Goal: Transaction & Acquisition: Download file/media

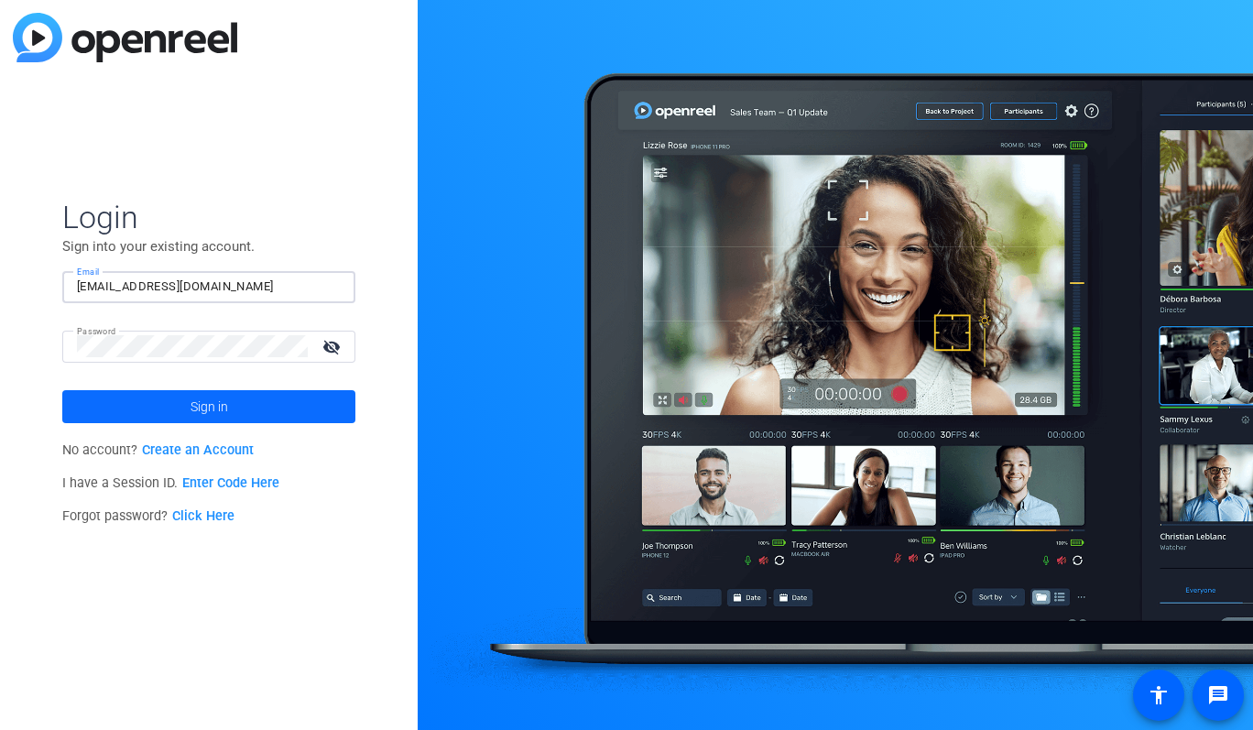
click at [289, 415] on span at bounding box center [208, 407] width 293 height 44
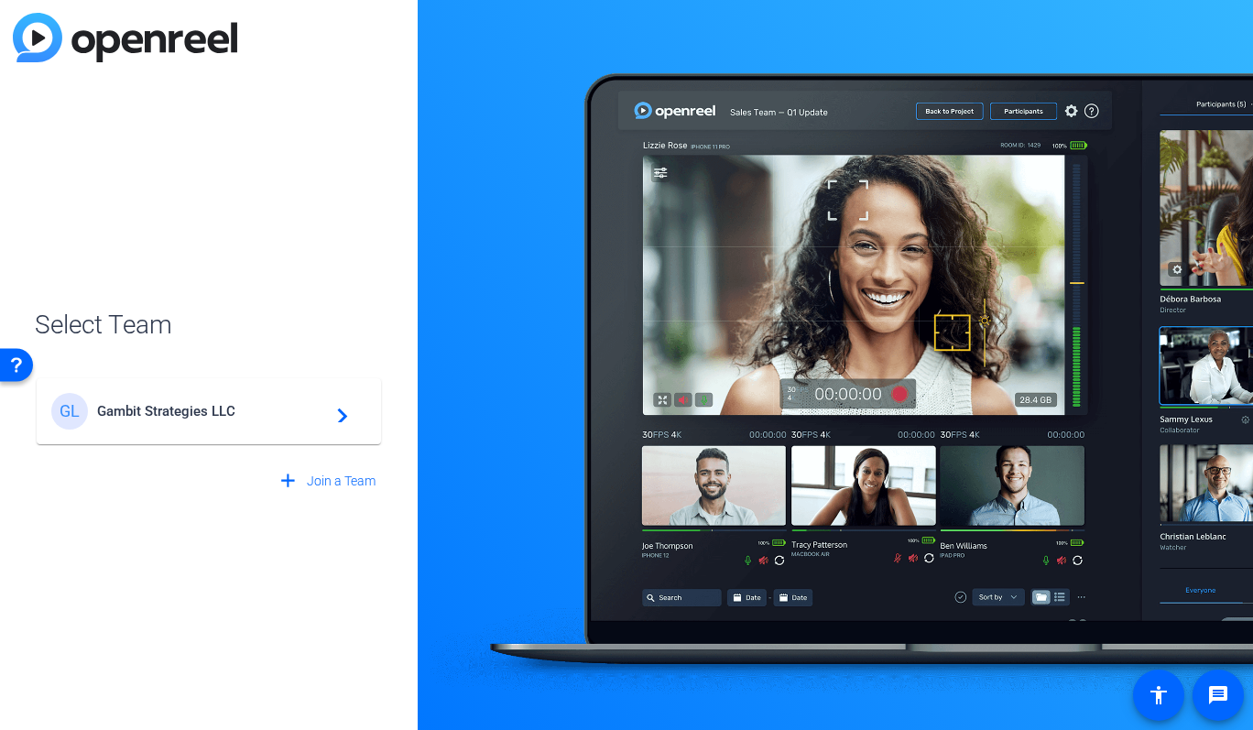
click at [184, 431] on mat-card-content "GL Gambit Strategies LLC navigate_next" at bounding box center [209, 411] width 344 height 66
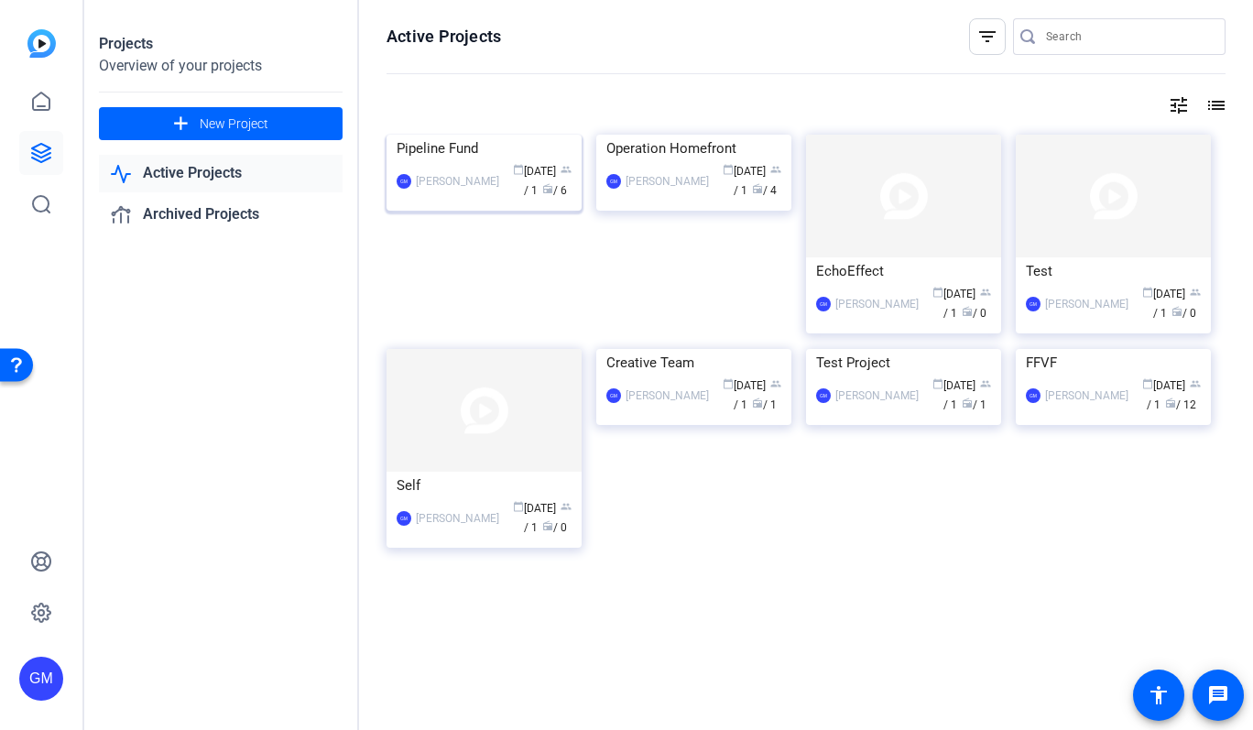
click at [501, 135] on img at bounding box center [484, 135] width 195 height 0
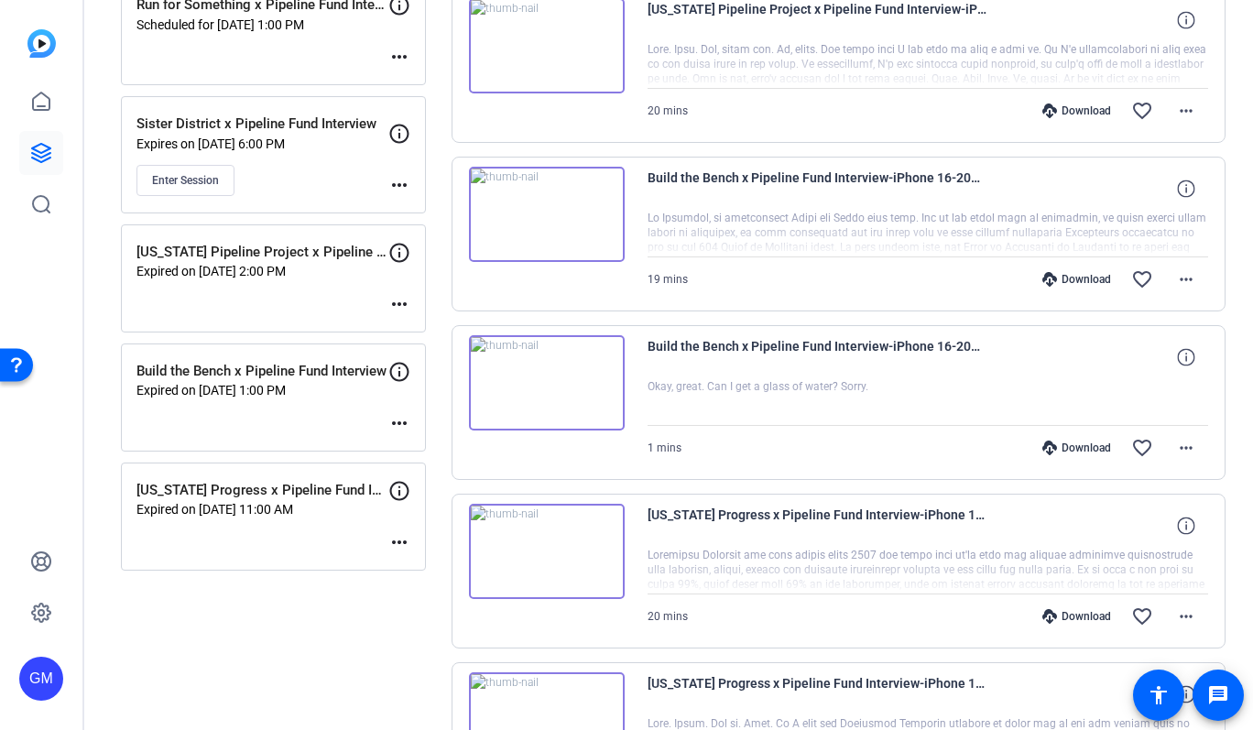
scroll to position [344, 0]
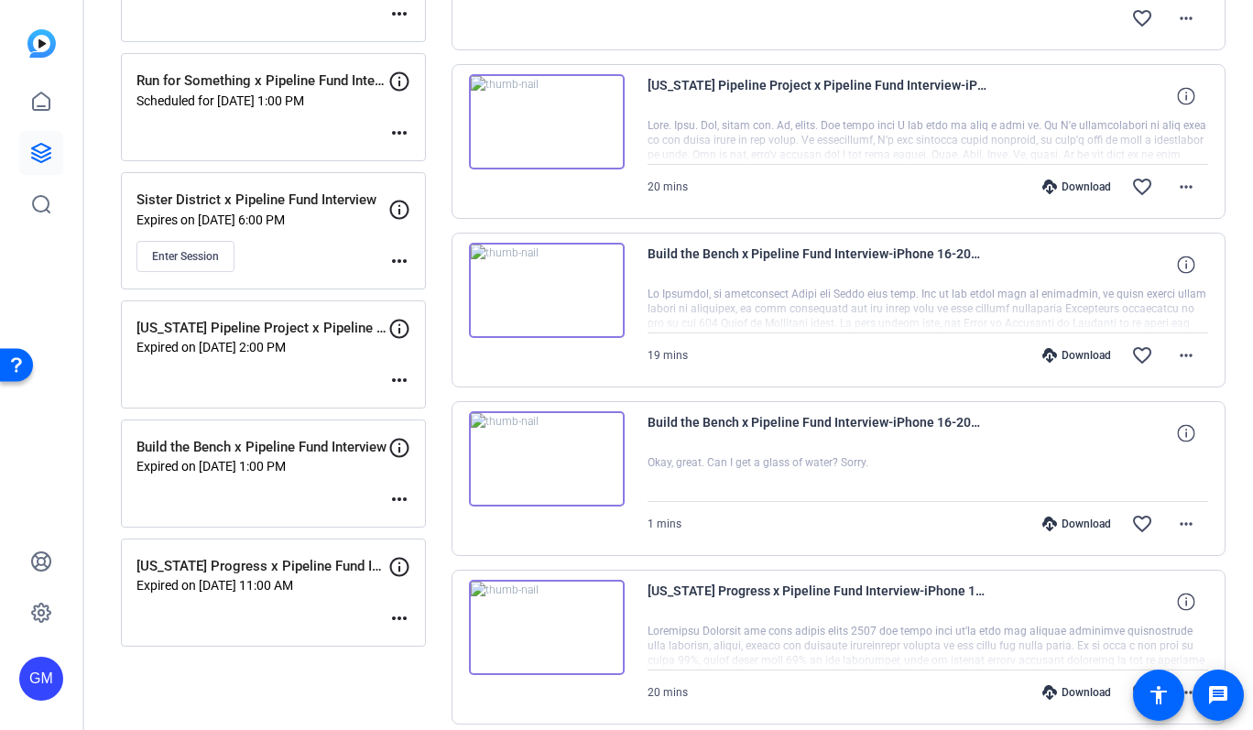
click at [1075, 358] on div "Download" at bounding box center [1076, 355] width 87 height 15
click at [1072, 188] on div "Download" at bounding box center [1076, 187] width 87 height 15
